Goal: Information Seeking & Learning: Check status

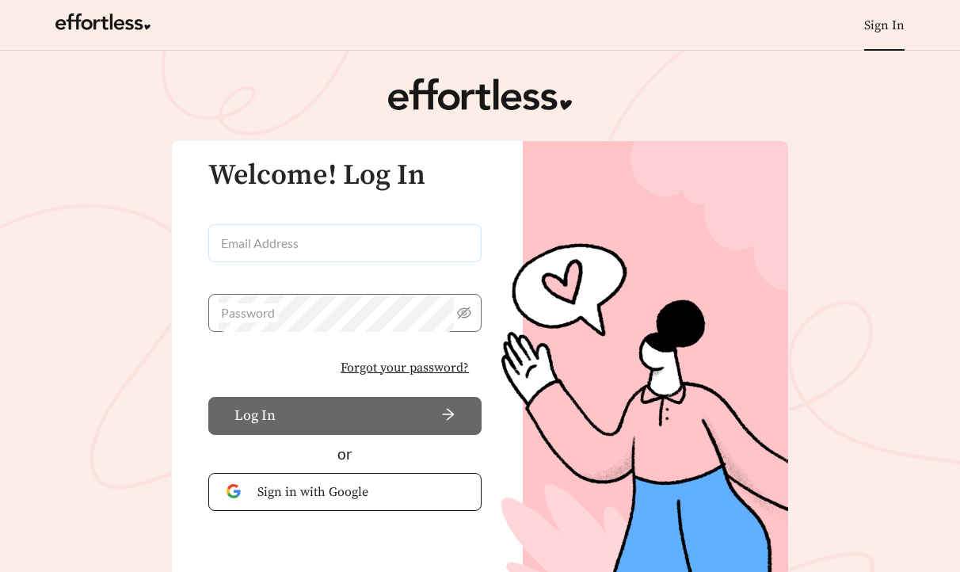
type input "**********"
click at [265, 238] on input "**********" at bounding box center [344, 243] width 273 height 38
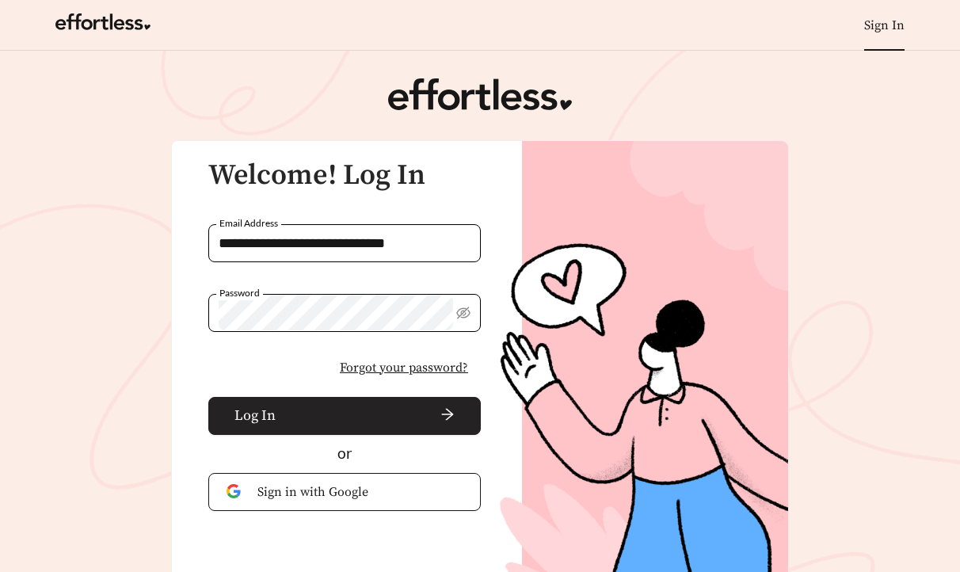
click at [257, 413] on span "Log In" at bounding box center [254, 415] width 41 height 21
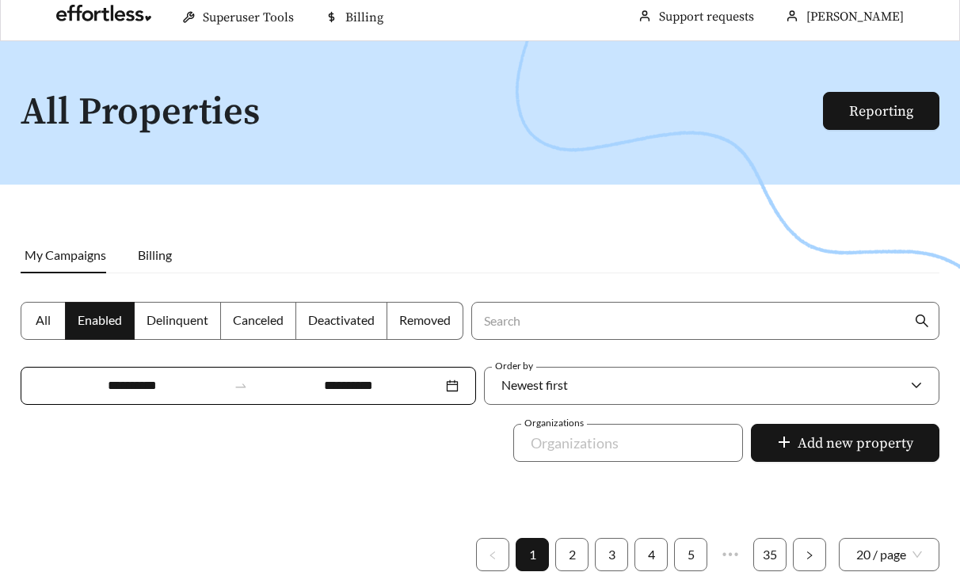
scroll to position [17, 0]
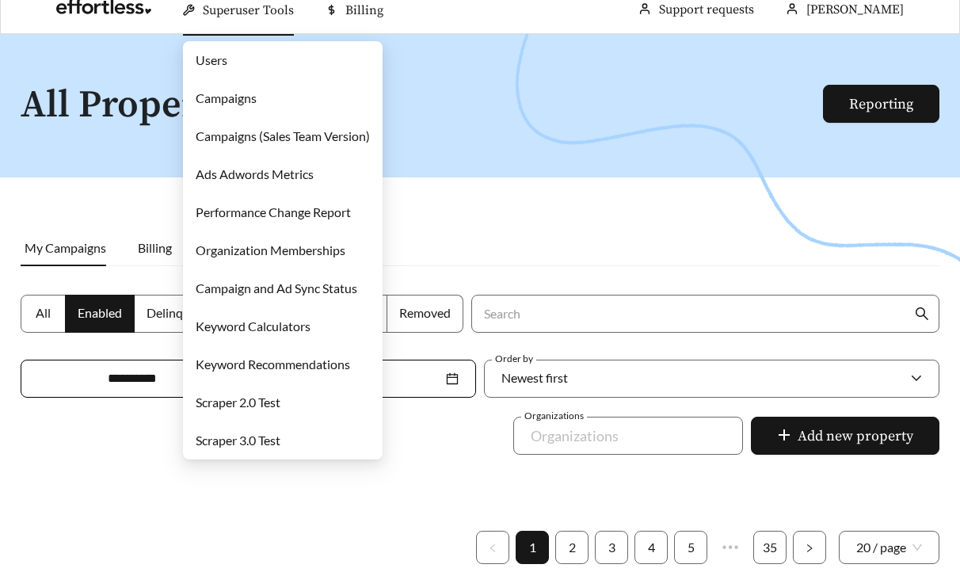
click at [238, 98] on link "Campaigns" at bounding box center [226, 97] width 61 height 15
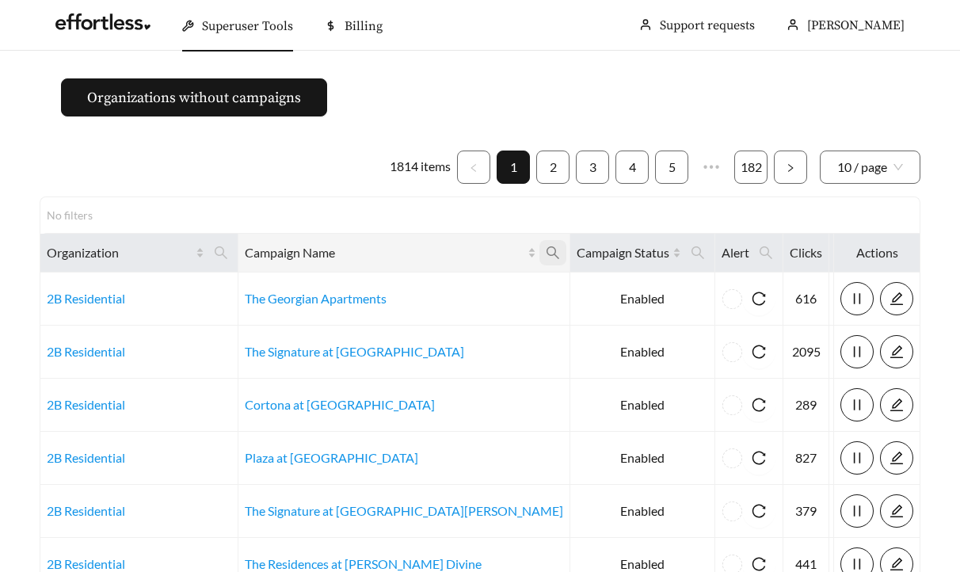
click at [546, 253] on icon "search" at bounding box center [553, 253] width 14 height 14
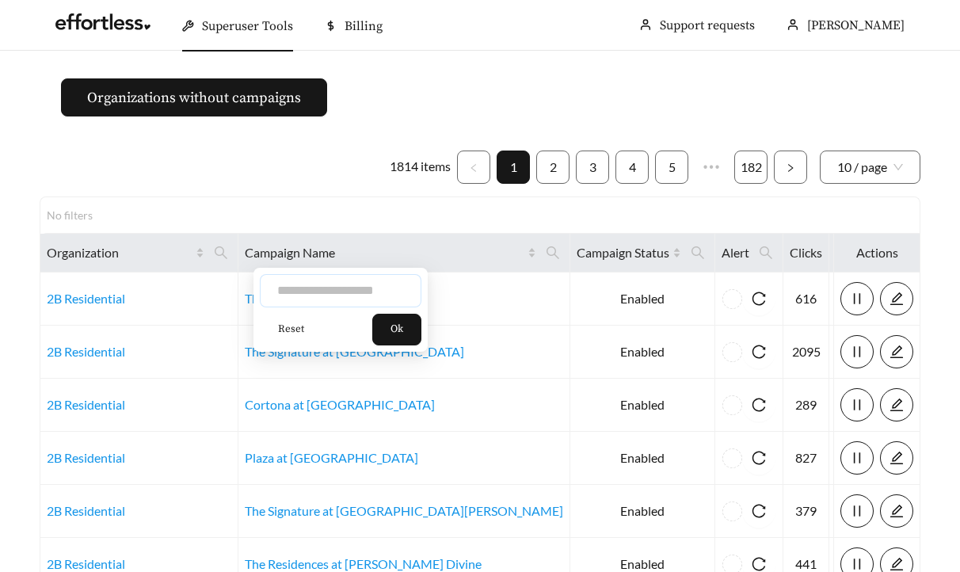
click at [352, 295] on input "text" at bounding box center [341, 290] width 162 height 33
type input "*******"
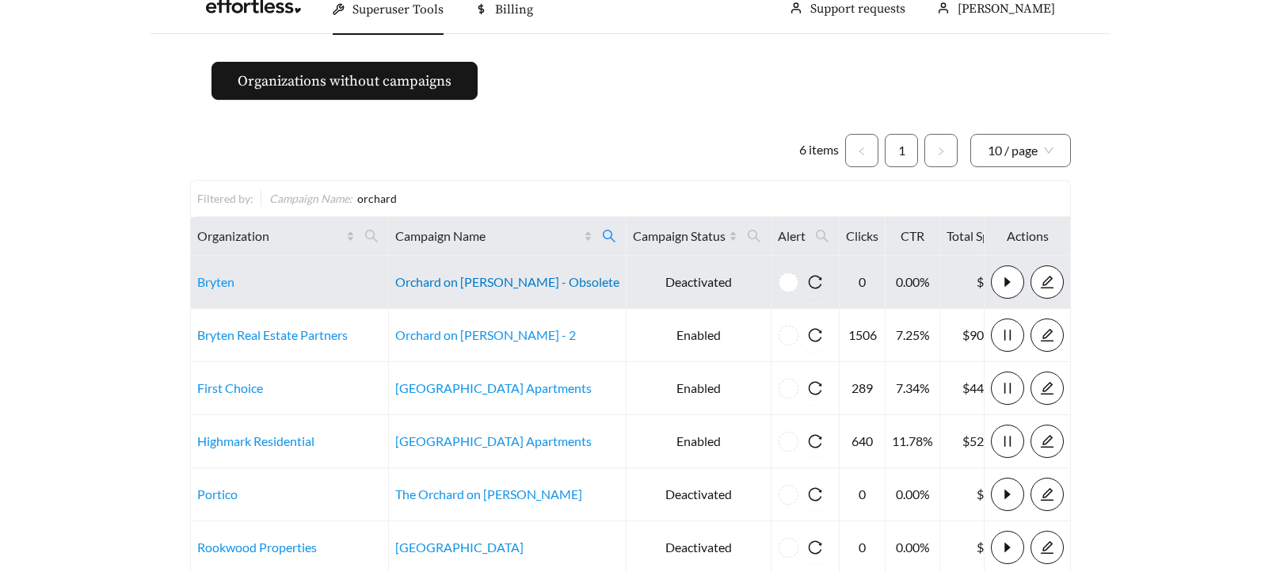
scroll to position [17, 0]
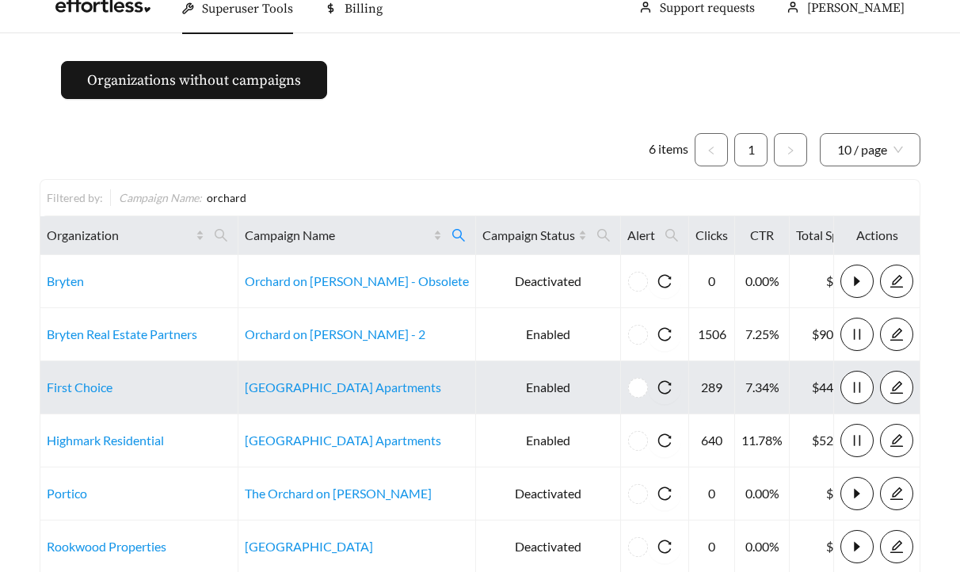
click at [323, 397] on td "[GEOGRAPHIC_DATA] Apartments" at bounding box center [357, 387] width 238 height 53
click at [318, 391] on link "[GEOGRAPHIC_DATA] Apartments" at bounding box center [343, 386] width 196 height 15
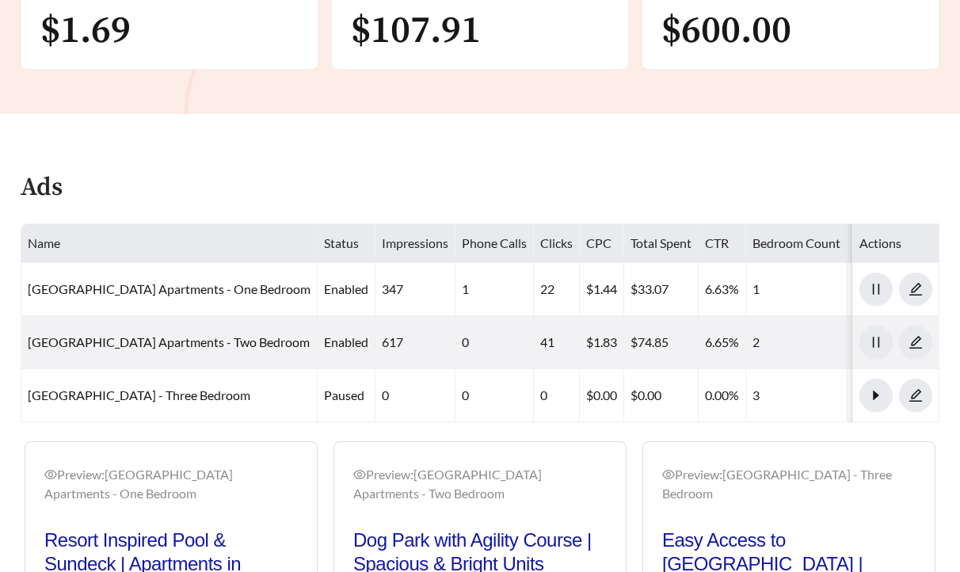
scroll to position [777, 0]
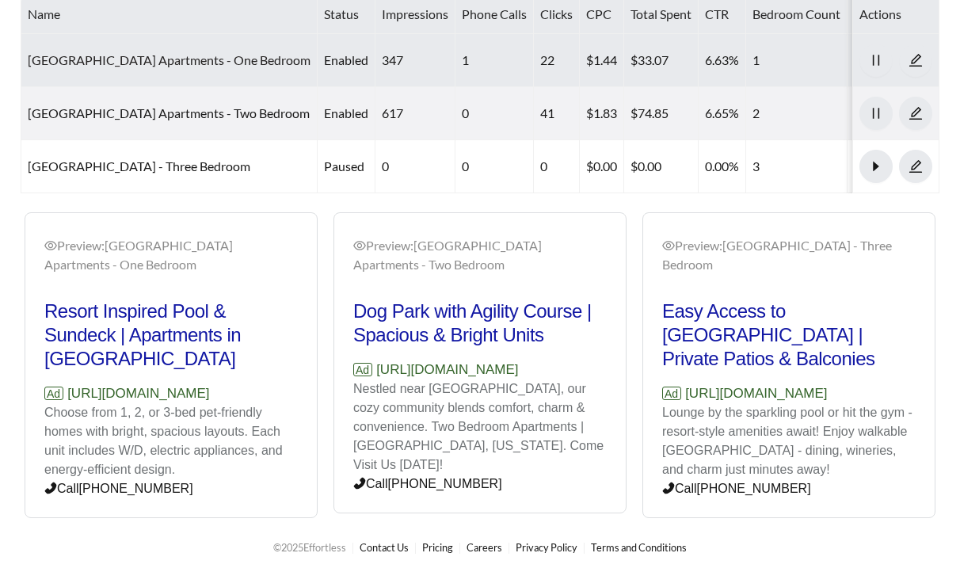
click at [63, 54] on link "Orchard Grove Apartments - One Bedroom" at bounding box center [169, 59] width 283 height 15
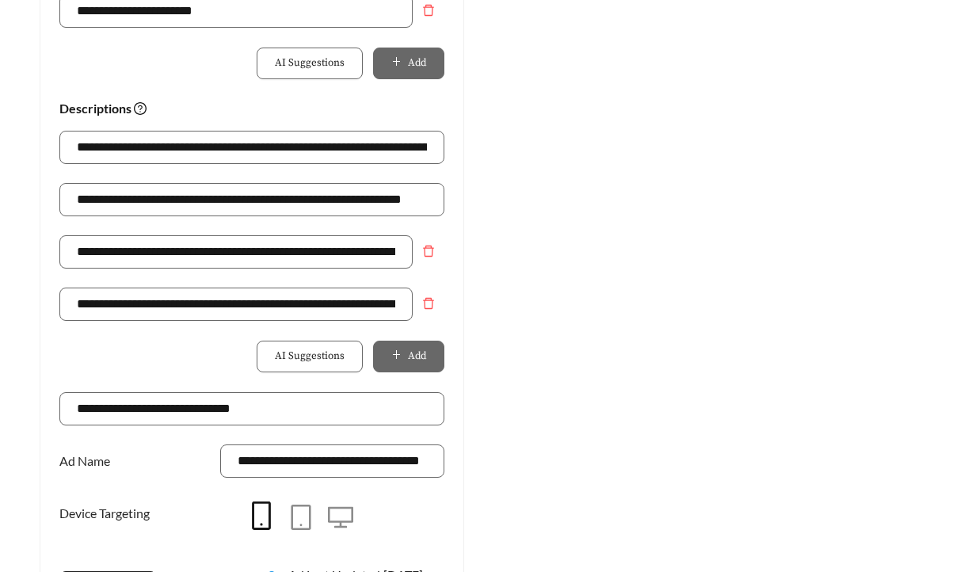
scroll to position [1071, 0]
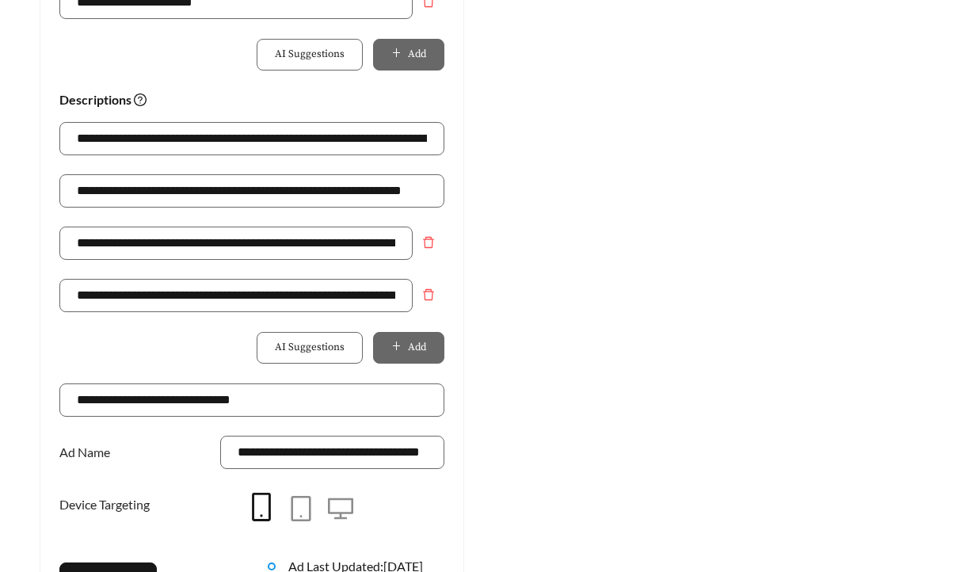
scroll to position [753, 0]
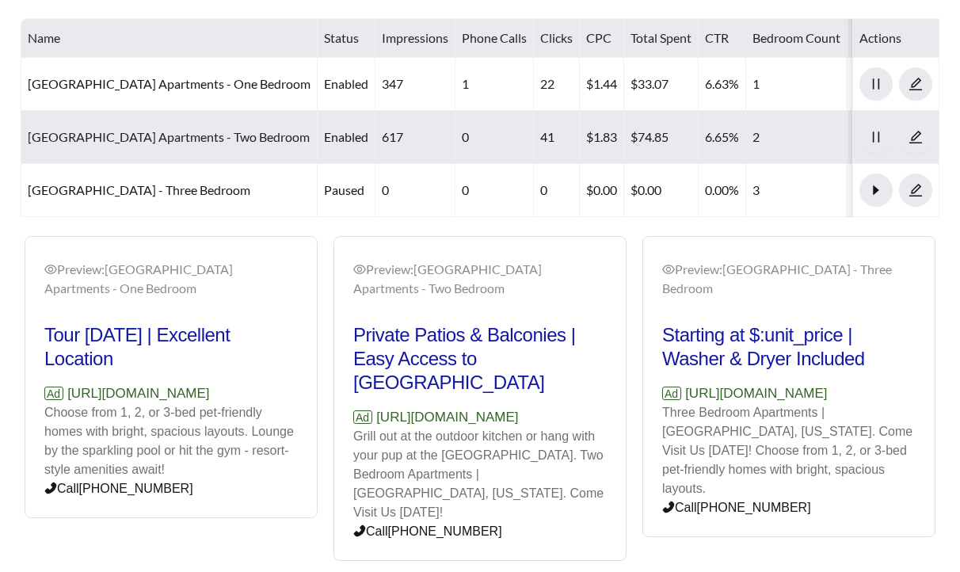
click at [120, 136] on link "Orchard Grove Apartments - Two Bedroom" at bounding box center [169, 136] width 282 height 15
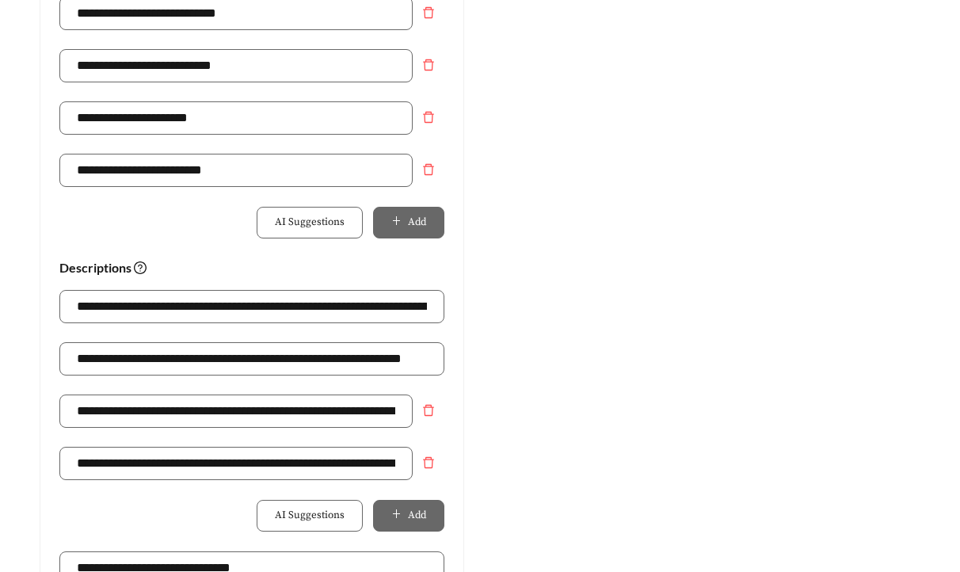
scroll to position [904, 0]
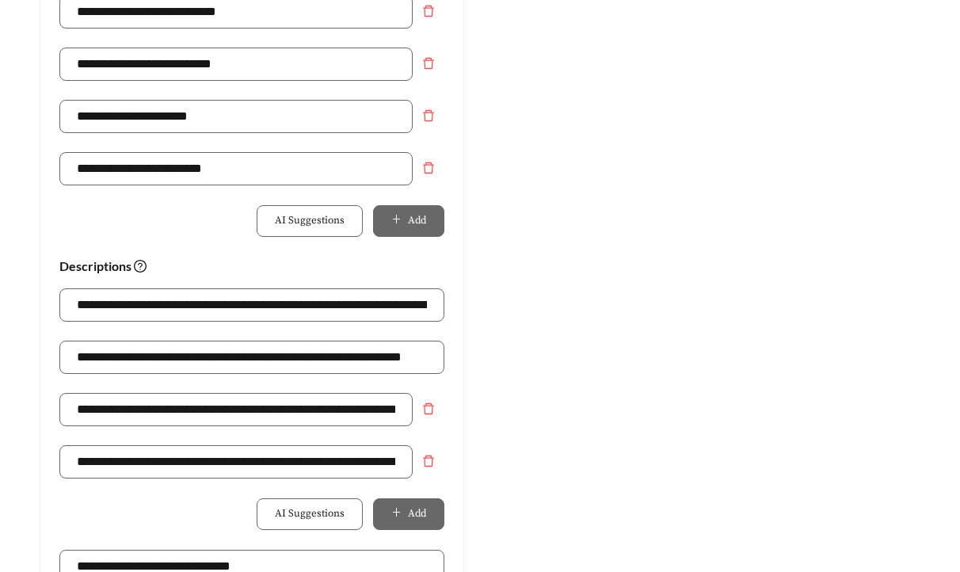
scroll to position [753, 0]
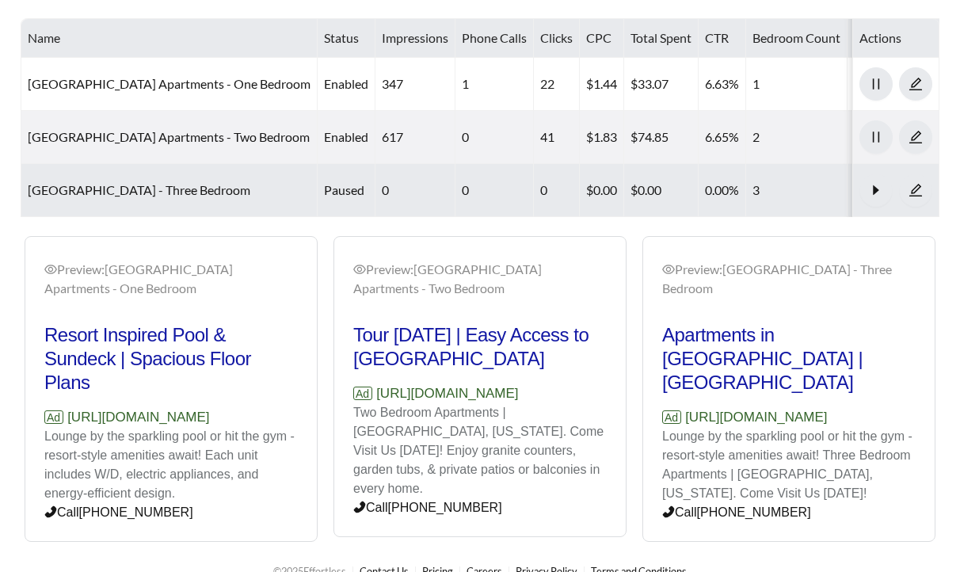
click at [131, 177] on td "Orchard Grove Apartments - Three Bedroom" at bounding box center [169, 190] width 296 height 53
click at [126, 183] on link "Orchard Grove Apartments - Three Bedroom" at bounding box center [139, 189] width 223 height 15
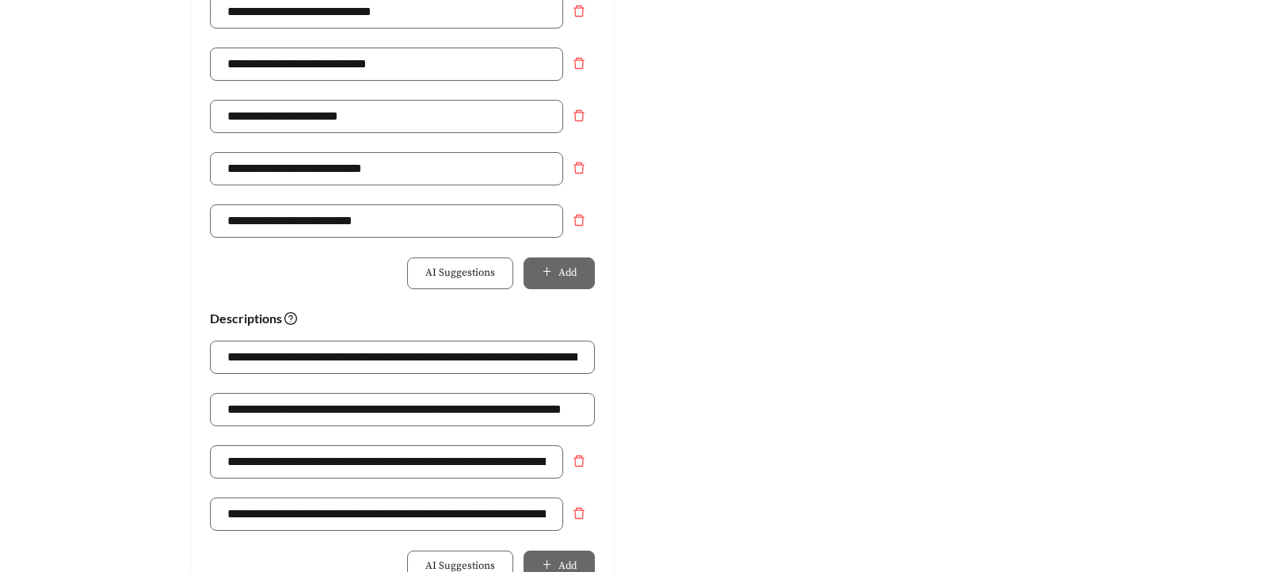
scroll to position [856, 0]
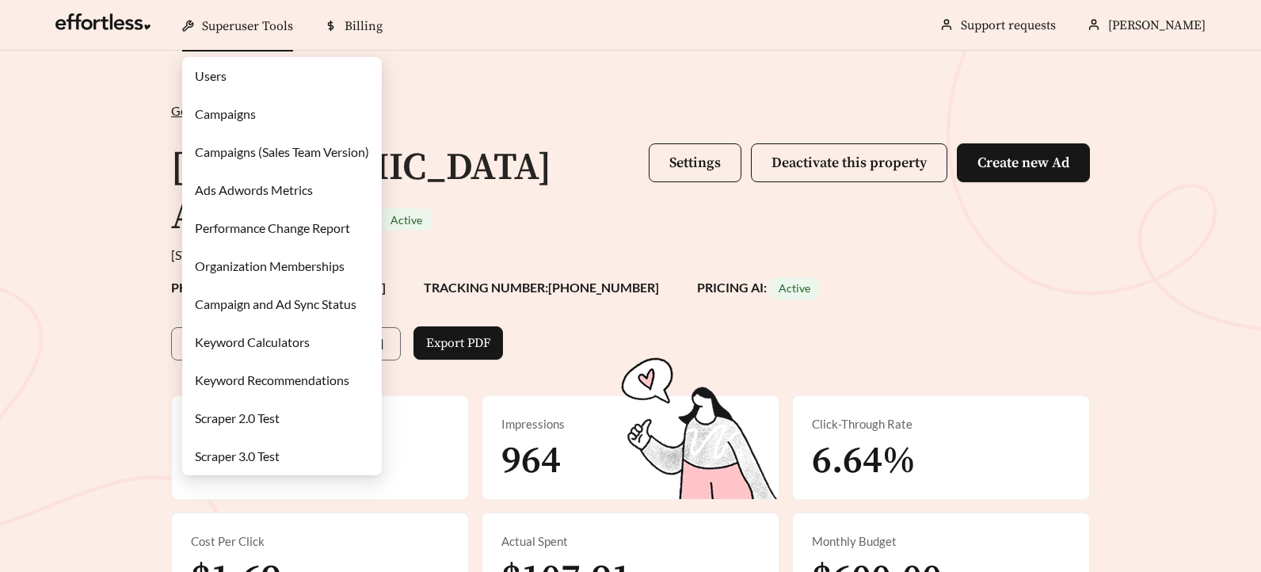
click at [219, 108] on link "Campaigns" at bounding box center [225, 113] width 61 height 15
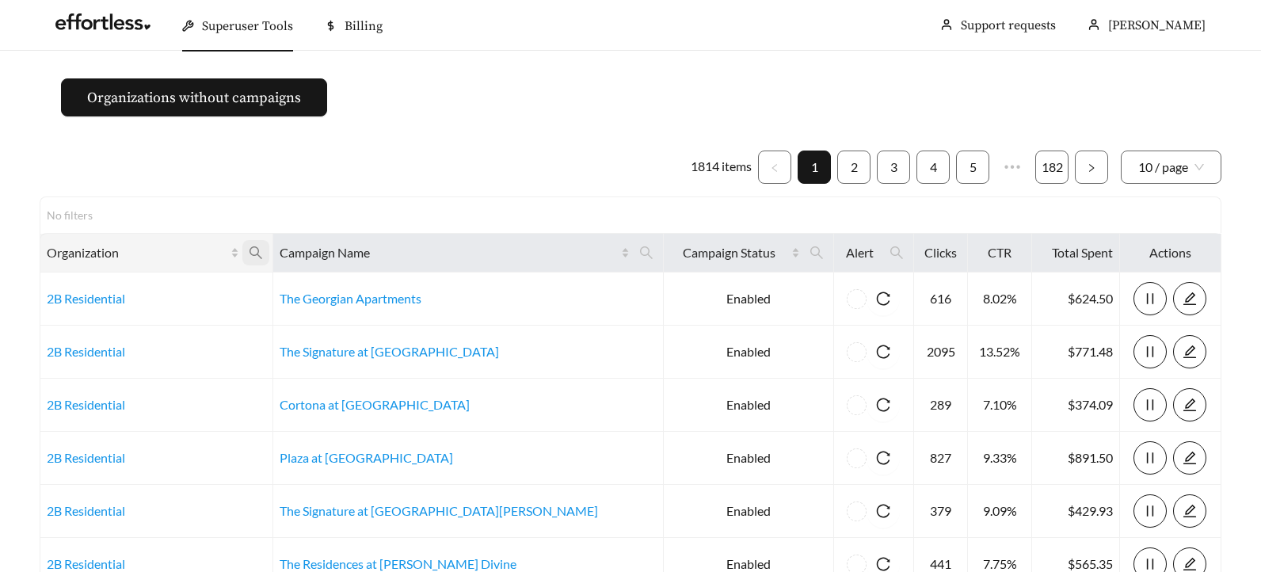
click at [263, 248] on icon "search" at bounding box center [256, 253] width 14 height 14
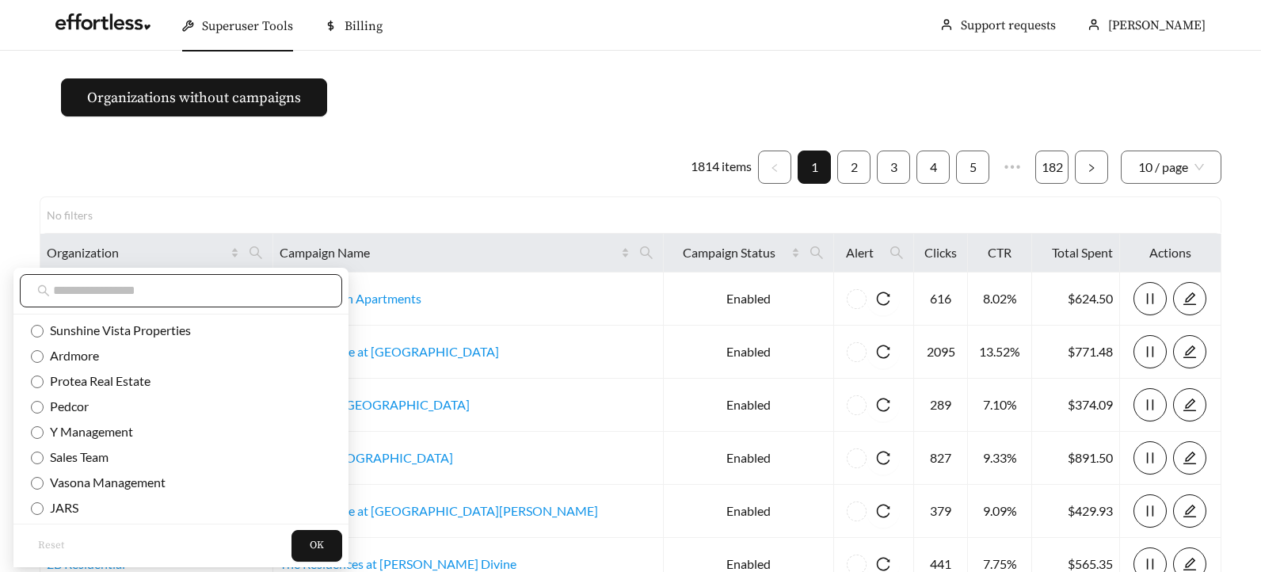
click at [224, 289] on input "text" at bounding box center [189, 290] width 272 height 19
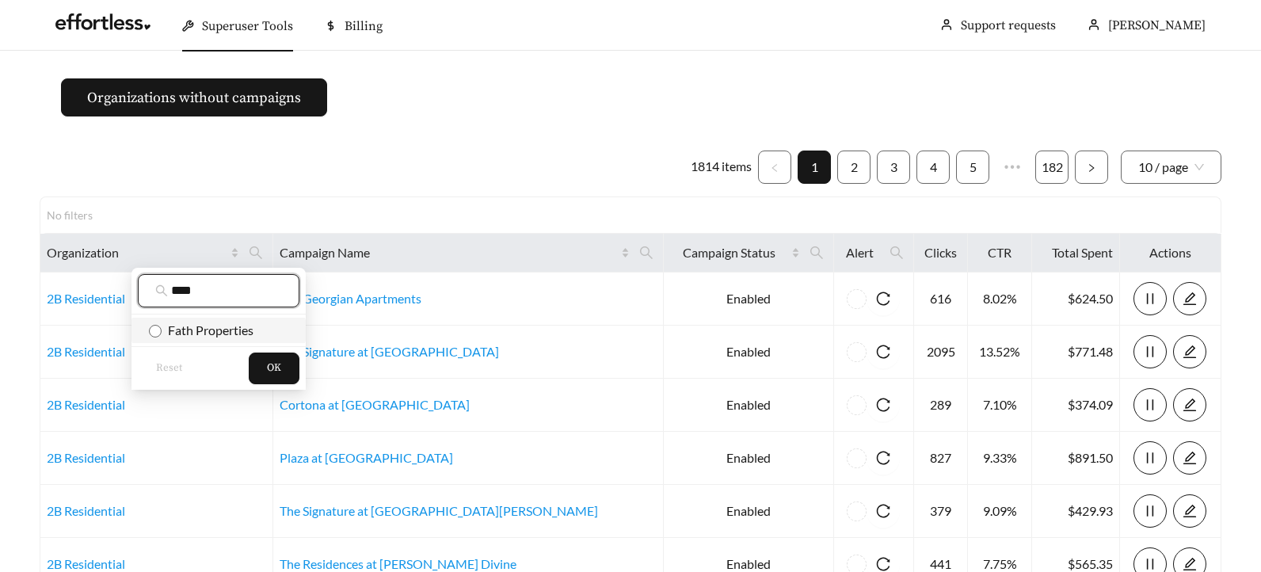
type input "****"
click at [211, 335] on span "Fath Properties" at bounding box center [208, 329] width 92 height 15
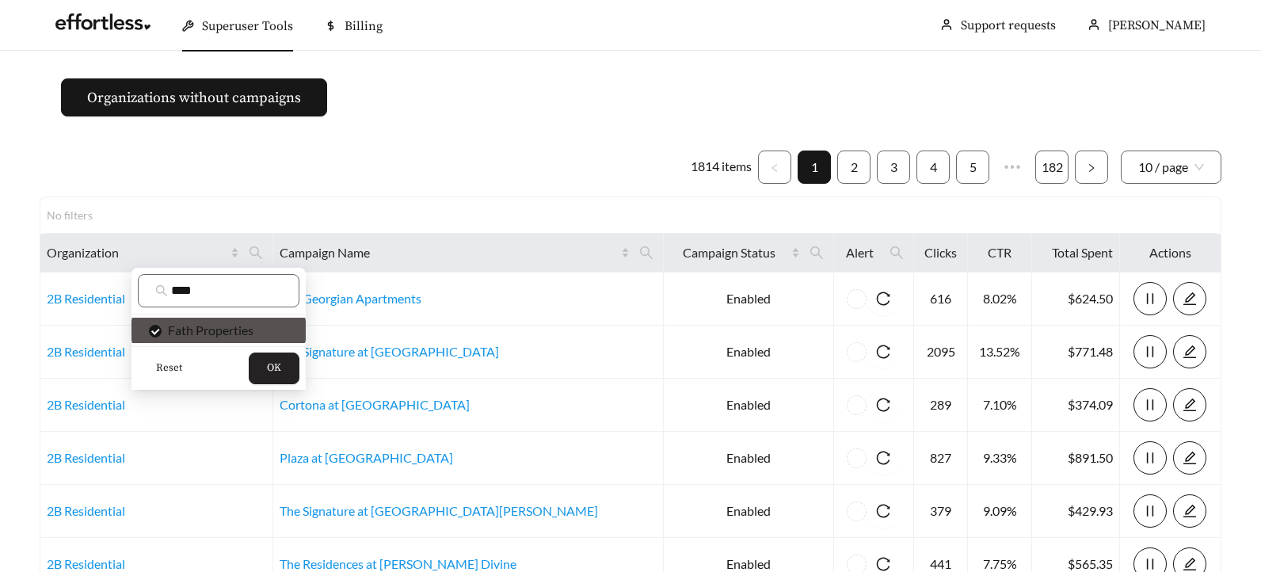
click at [272, 357] on button "OK" at bounding box center [274, 368] width 51 height 32
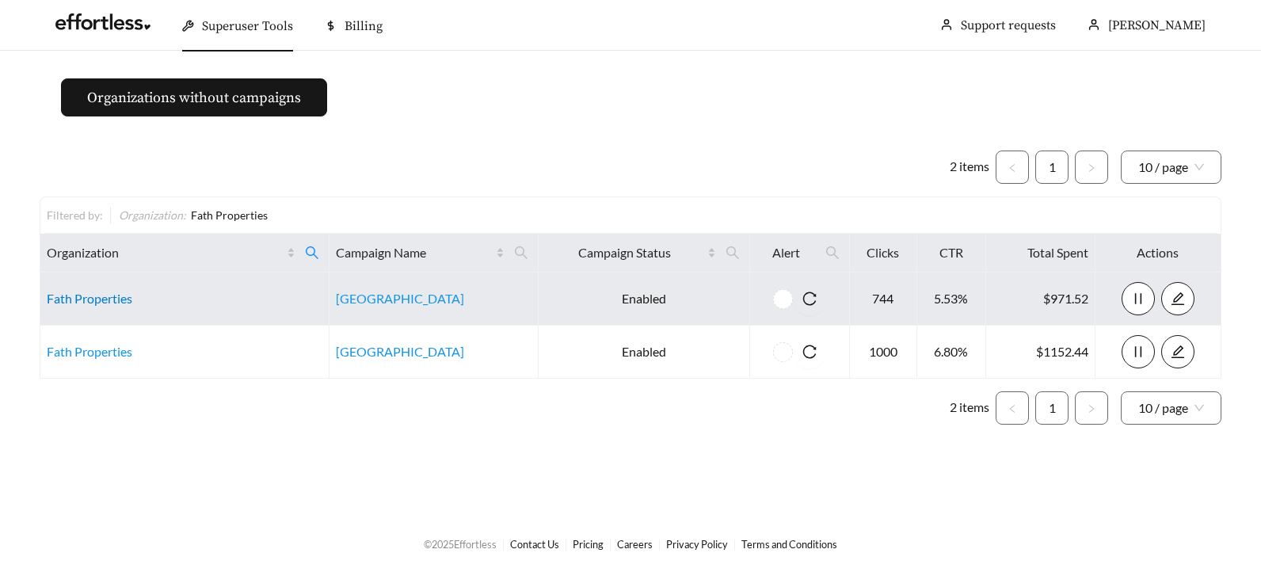
click at [70, 297] on link "Fath Properties" at bounding box center [90, 298] width 86 height 15
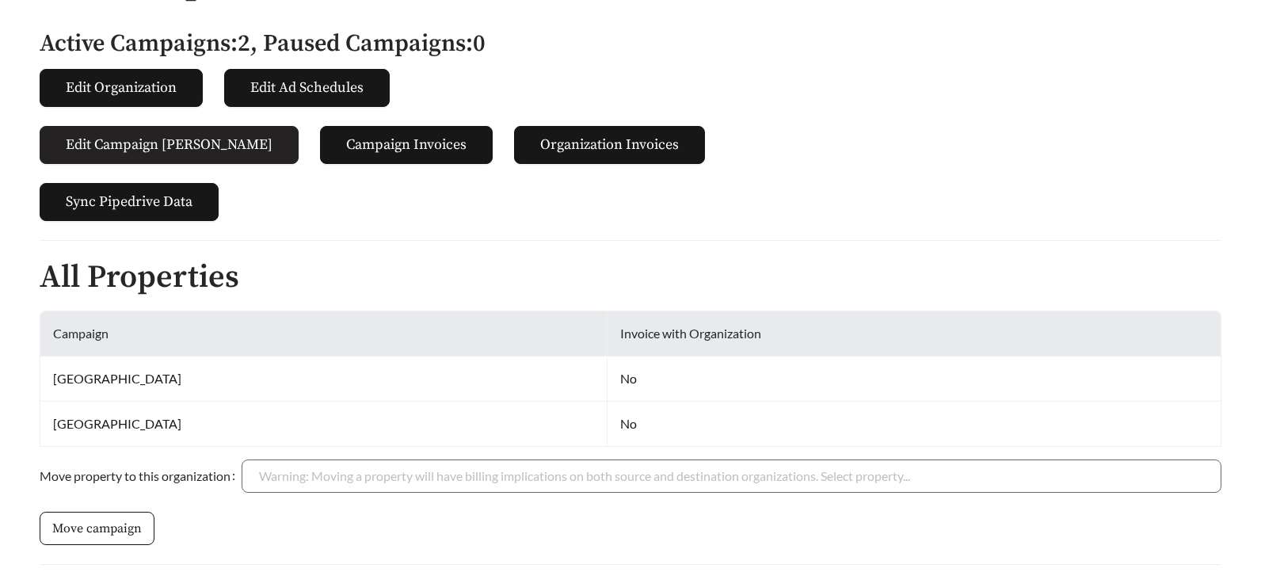
scroll to position [386, 0]
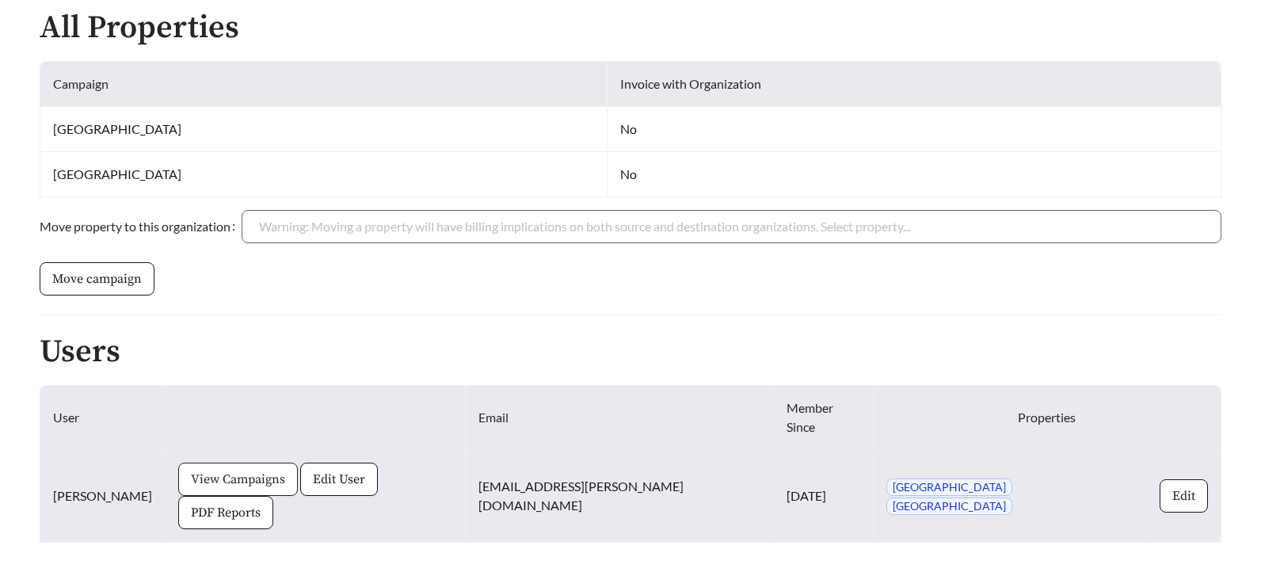
click at [191, 470] on span "View Campaigns" at bounding box center [238, 479] width 94 height 19
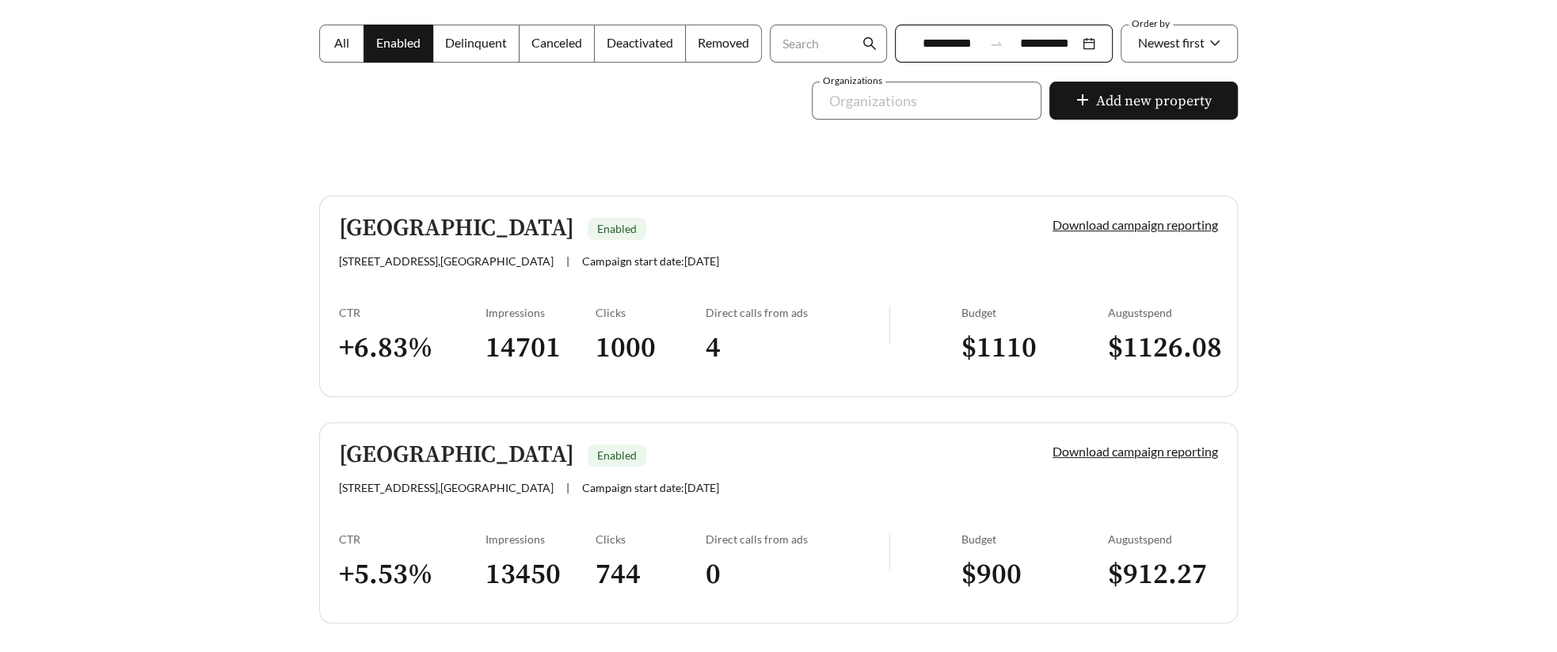
scroll to position [288, 0]
click at [559, 322] on div "Impressions 14701" at bounding box center [540, 341] width 110 height 74
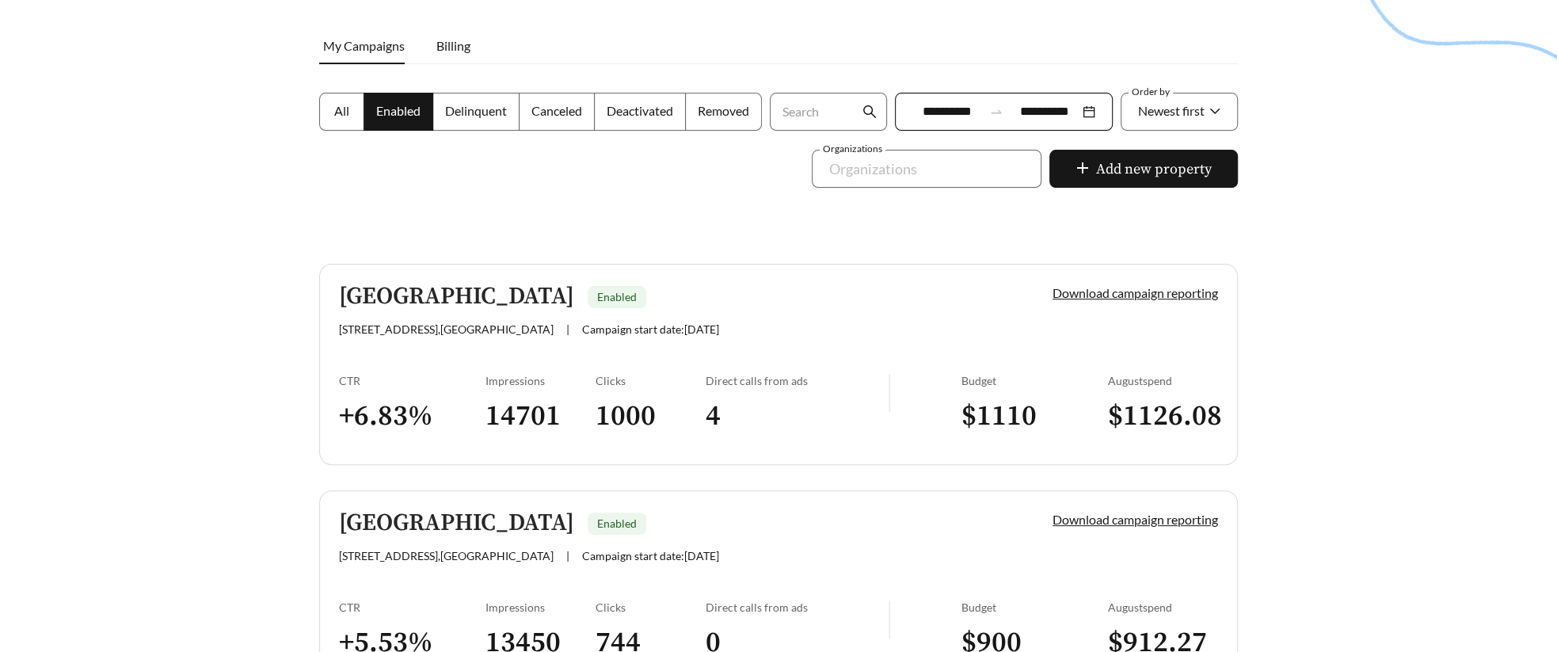
scroll to position [338, 0]
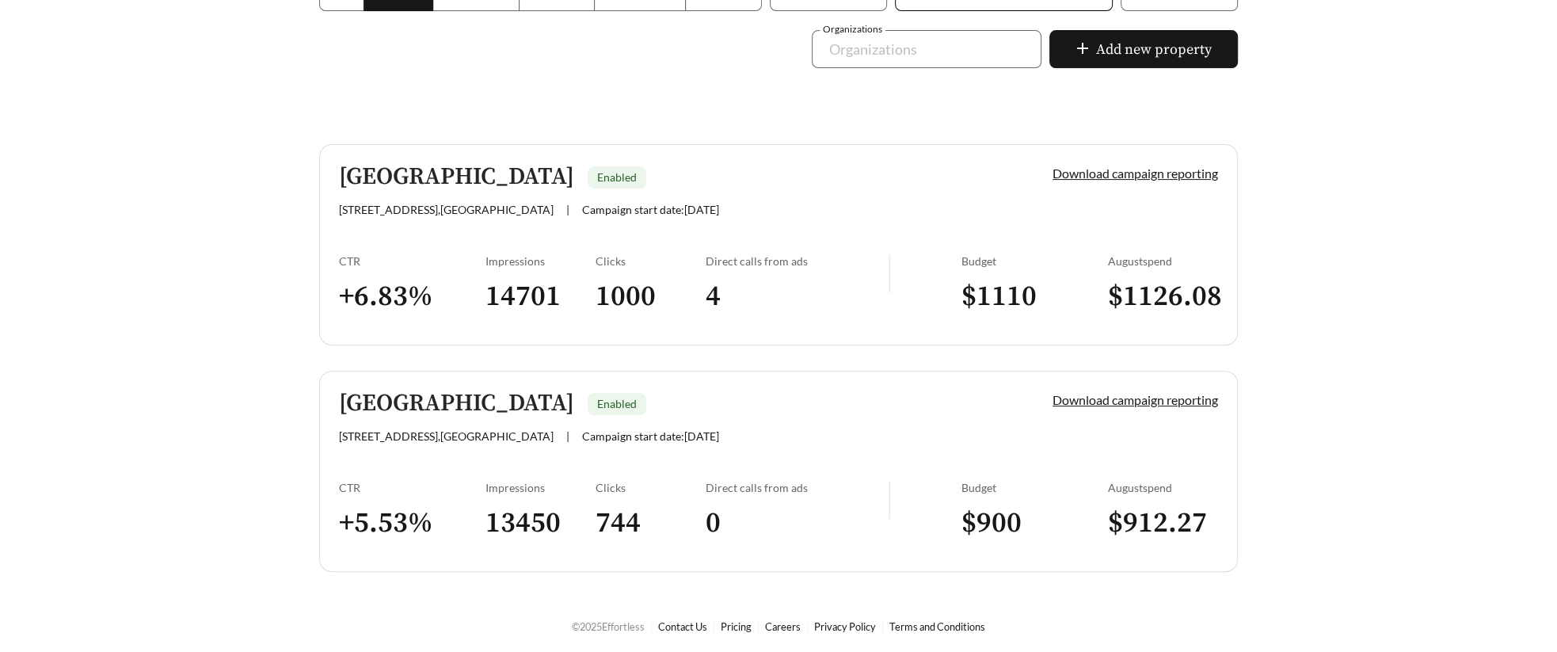
click at [447, 481] on div "CTR" at bounding box center [412, 487] width 147 height 13
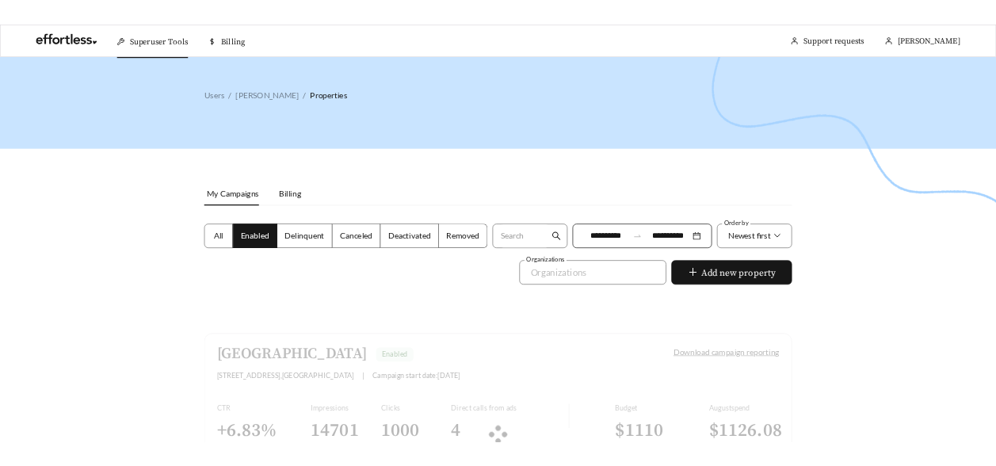
scroll to position [338, 0]
